Goal: Check status

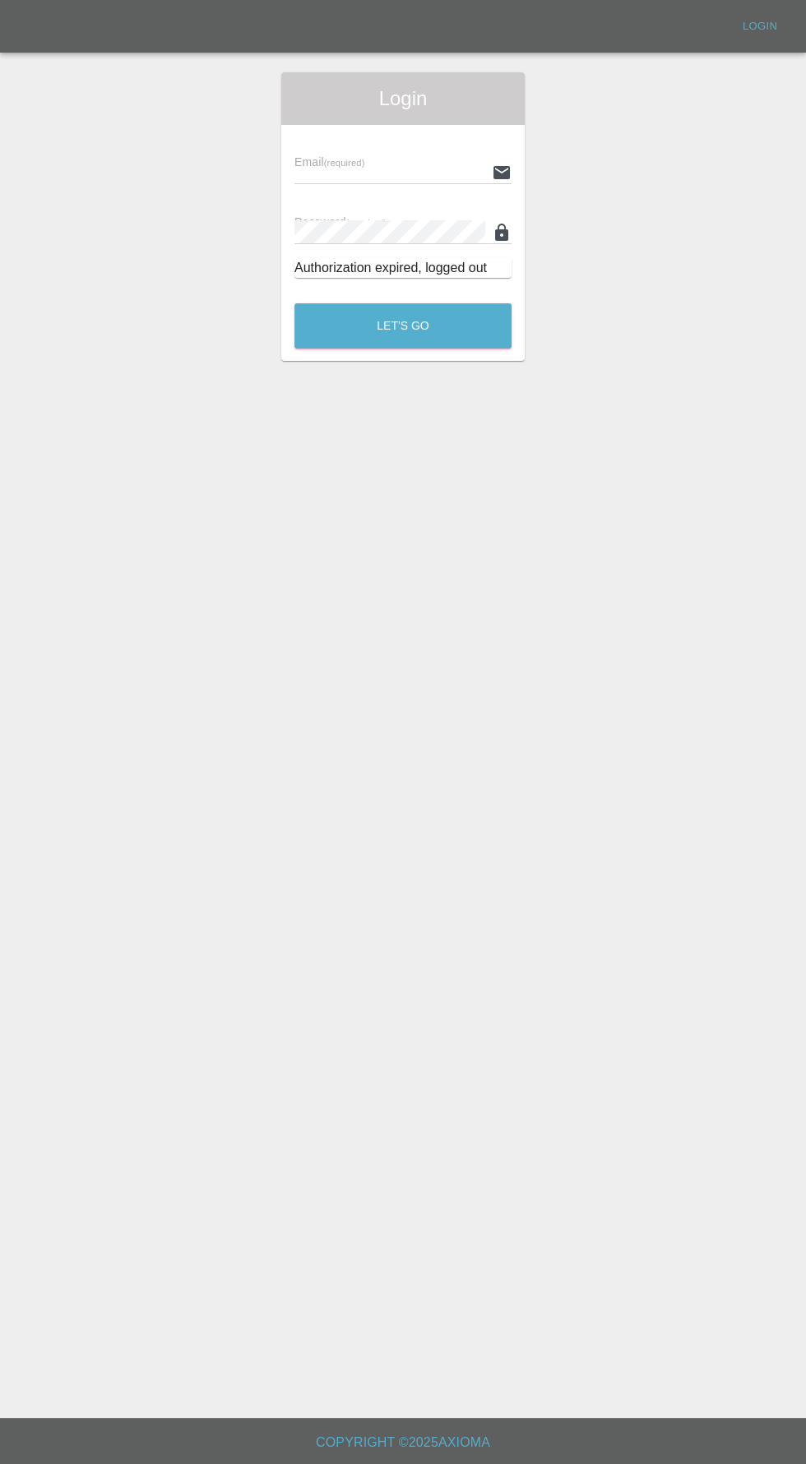
click at [388, 171] on input "text" at bounding box center [389, 172] width 191 height 24
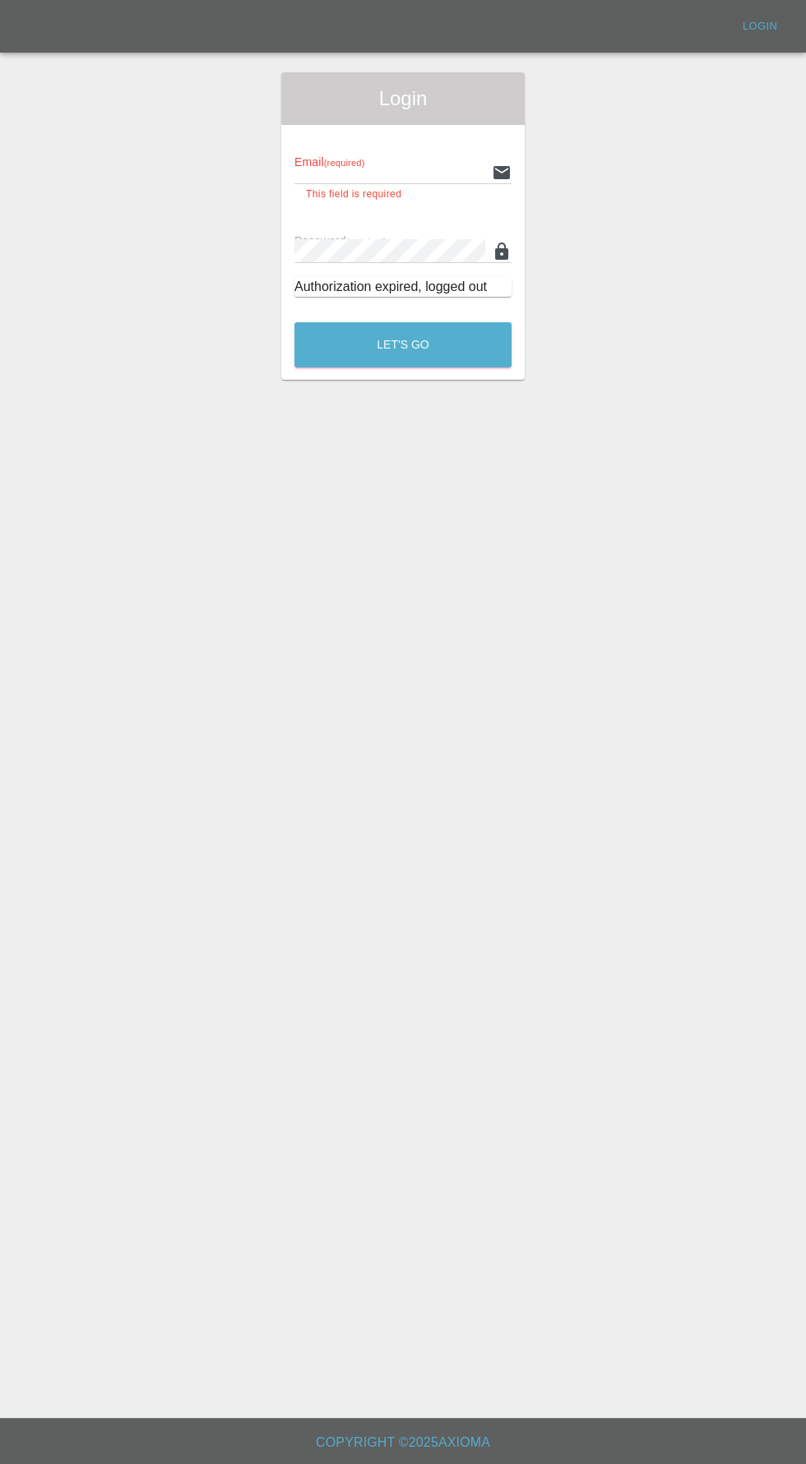
type input "[EMAIL_ADDRESS][DOMAIN_NAME]"
click at [294, 322] on button "Let's Go" at bounding box center [402, 344] width 217 height 45
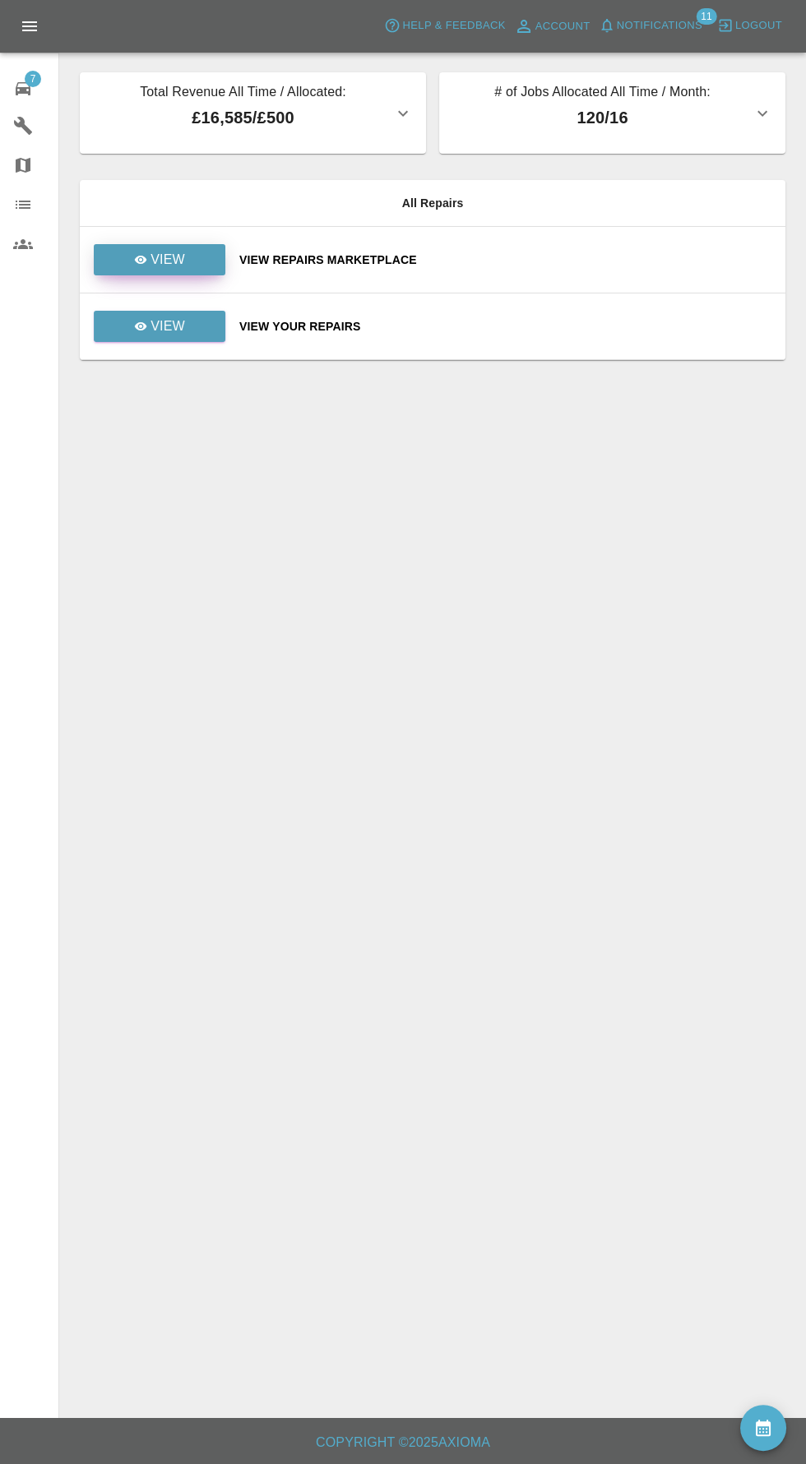
click at [205, 253] on link "View" at bounding box center [160, 259] width 132 height 31
